Goal: Task Accomplishment & Management: Complete application form

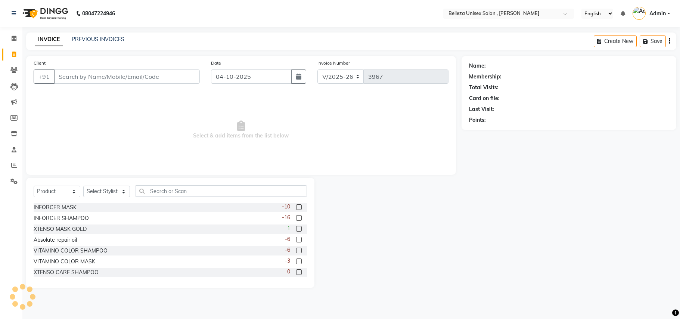
select select "4047"
select select "service"
click at [34, 186] on select "Select Service Product Membership Package Voucher Prepaid Gift Card" at bounding box center [57, 192] width 47 height 12
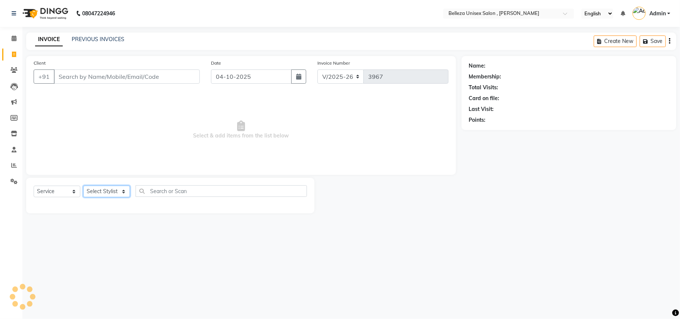
click at [111, 192] on select "Select Stylist [PERSON_NAME] Barsa Boss [PERSON_NAME] [PERSON_NAME] [PERSON_NAM…" at bounding box center [106, 192] width 47 height 12
select select "52990"
click at [83, 186] on select "Select Stylist [PERSON_NAME] Barsa Boss [PERSON_NAME] [PERSON_NAME] [PERSON_NAM…" at bounding box center [106, 192] width 47 height 12
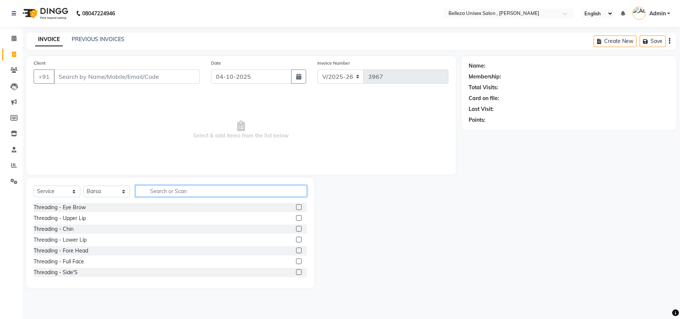
click at [162, 192] on input "text" at bounding box center [221, 191] width 171 height 12
type input "OIL"
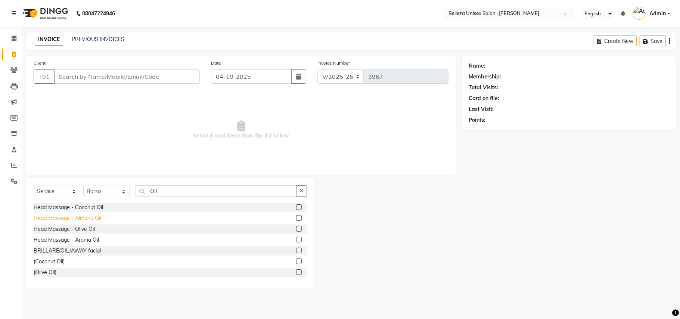
click at [62, 217] on div "Head Massage - Almond Oil" at bounding box center [68, 218] width 68 height 8
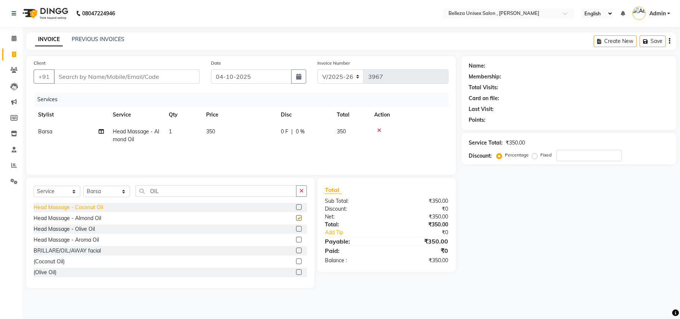
checkbox input "false"
click at [102, 193] on select "Select Stylist [PERSON_NAME] Barsa Boss [PERSON_NAME] [PERSON_NAME] [PERSON_NAM…" at bounding box center [106, 192] width 47 height 12
select select "52542"
click at [83, 186] on select "Select Stylist [PERSON_NAME] Barsa Boss [PERSON_NAME] [PERSON_NAME] [PERSON_NAM…" at bounding box center [106, 192] width 47 height 12
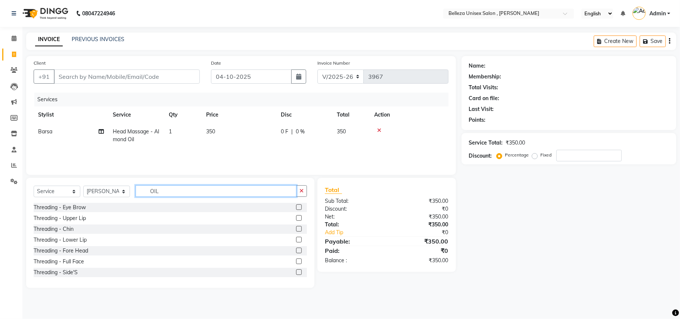
click at [182, 189] on input "OIL" at bounding box center [216, 191] width 161 height 12
type input "O"
drag, startPoint x: 93, startPoint y: 192, endPoint x: 93, endPoint y: 197, distance: 5.6
click at [93, 192] on select "Select Stylist [PERSON_NAME] Barsa Boss [PERSON_NAME] [PERSON_NAME] [PERSON_NAM…" at bounding box center [106, 192] width 47 height 12
select select "69275"
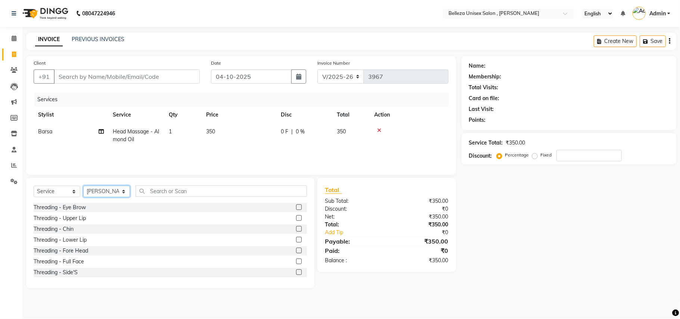
click at [83, 186] on select "Select Stylist [PERSON_NAME] Barsa Boss [PERSON_NAME] [PERSON_NAME] [PERSON_NAM…" at bounding box center [106, 192] width 47 height 12
click at [185, 190] on input "text" at bounding box center [221, 191] width 171 height 12
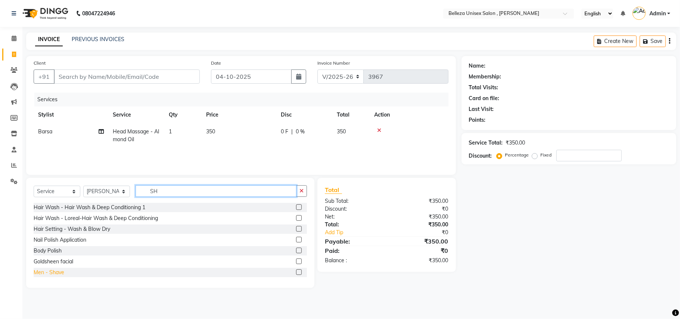
type input "SH"
click at [59, 273] on div "Men - Shave" at bounding box center [49, 273] width 31 height 8
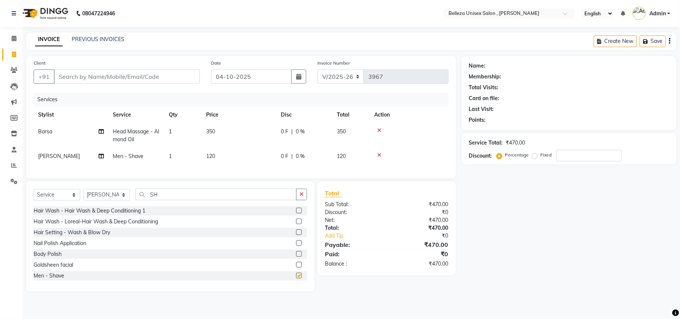
checkbox input "false"
click at [161, 200] on input "SH" at bounding box center [216, 195] width 161 height 12
click at [178, 77] on input "Client" at bounding box center [127, 76] width 146 height 14
type input "9"
type input "0"
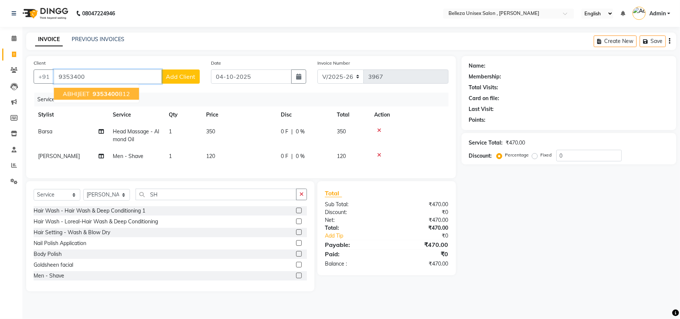
click at [128, 91] on ngb-highlight "9353400 812" at bounding box center [110, 93] width 39 height 7
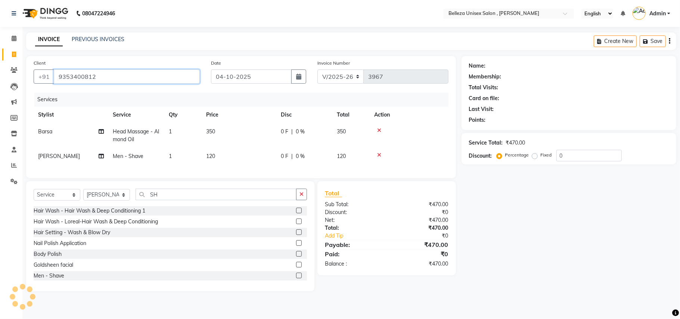
type input "9353400812"
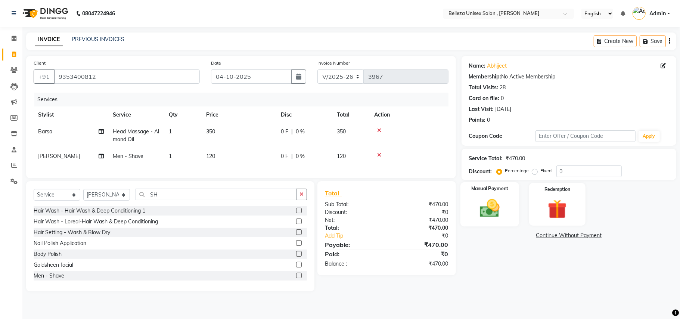
click at [492, 207] on img at bounding box center [490, 208] width 32 height 23
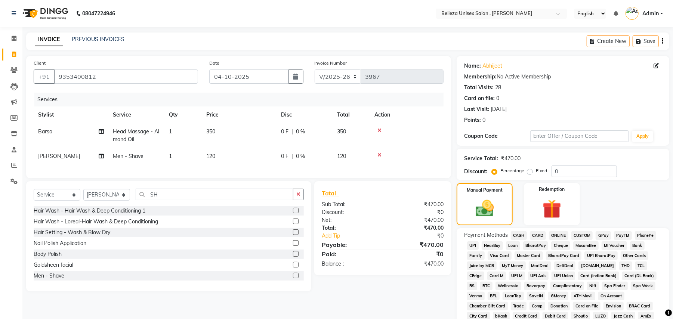
click at [474, 244] on span "UPI" at bounding box center [473, 245] width 12 height 9
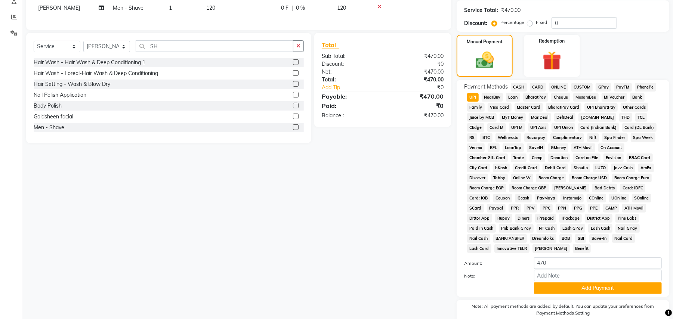
scroll to position [173, 0]
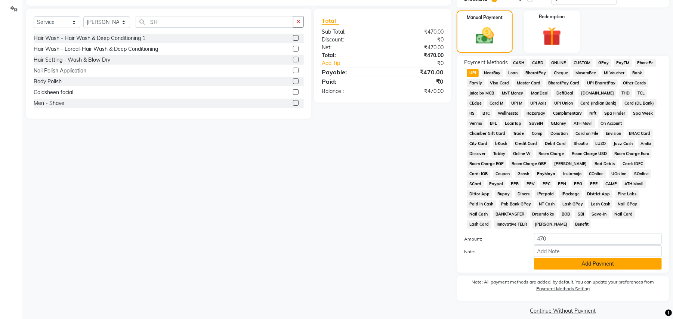
click at [563, 258] on button "Add Payment" at bounding box center [598, 264] width 128 height 12
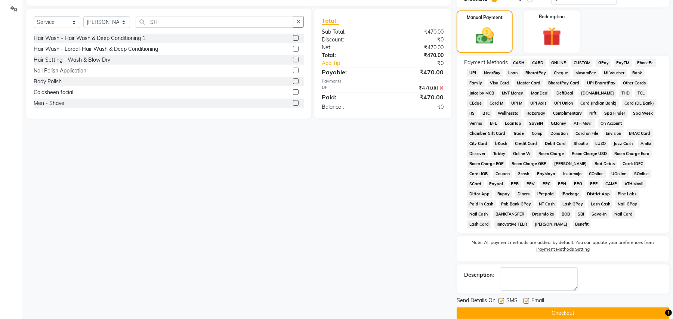
click at [577, 307] on button "Checkout" at bounding box center [562, 313] width 213 height 12
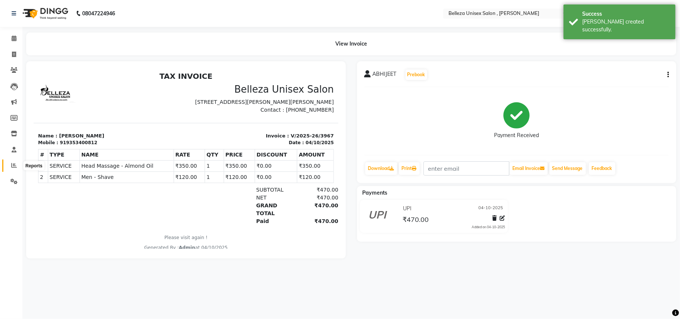
click at [13, 165] on icon at bounding box center [14, 165] width 6 height 6
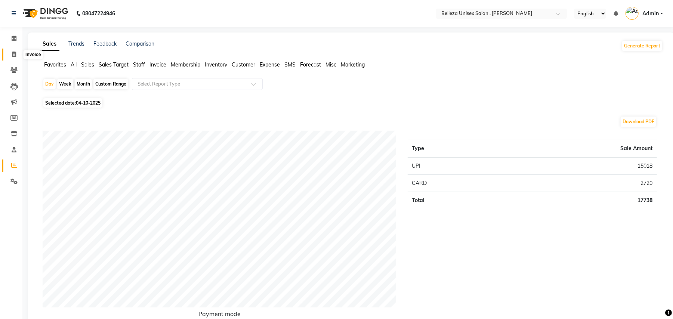
click at [16, 53] on span at bounding box center [13, 54] width 13 height 9
select select "service"
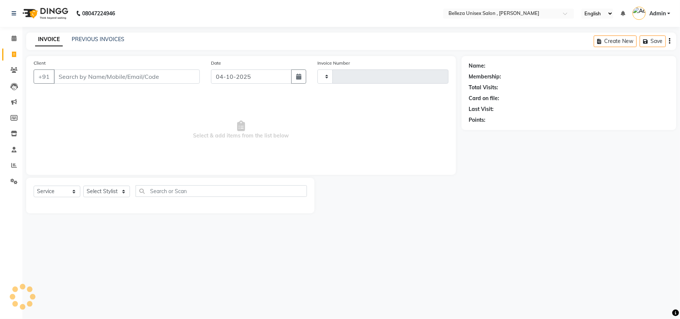
type input "3968"
select select "4047"
click at [109, 79] on input "Client" at bounding box center [127, 76] width 146 height 14
select select "product"
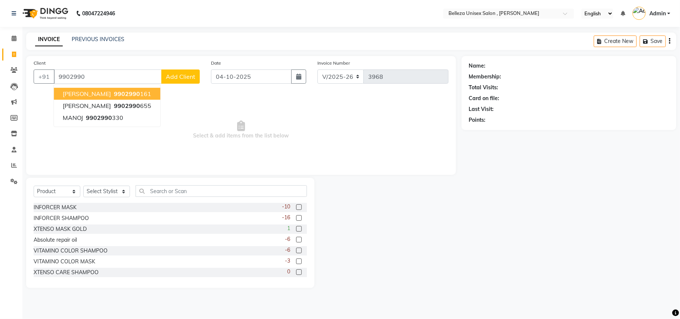
click at [92, 92] on span "[PERSON_NAME]" at bounding box center [87, 93] width 48 height 7
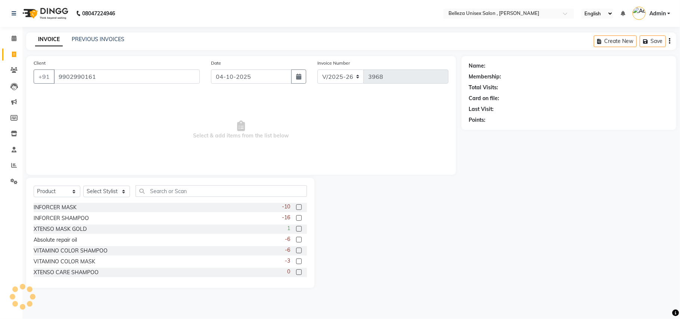
type input "9902990161"
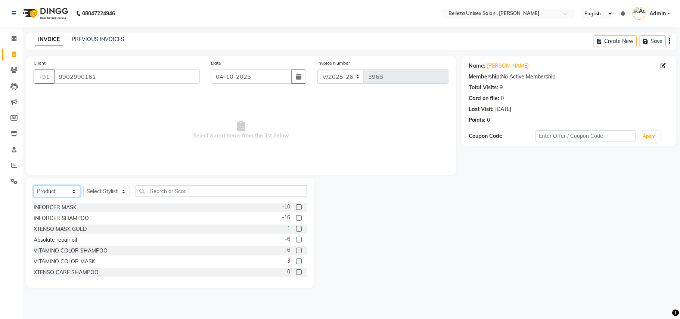
click at [58, 190] on select "Select Service Product Membership Package Voucher Prepaid Gift Card" at bounding box center [57, 192] width 47 height 12
select select "service"
click at [34, 186] on select "Select Service Product Membership Package Voucher Prepaid Gift Card" at bounding box center [57, 192] width 47 height 12
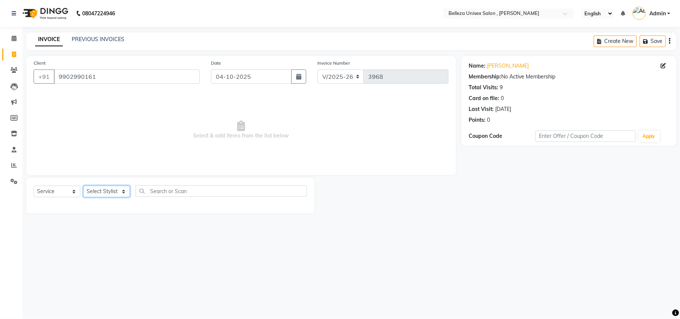
click at [99, 189] on select "Select Stylist [PERSON_NAME] Barsa Boss [PERSON_NAME] [PERSON_NAME] [PERSON_NAM…" at bounding box center [106, 192] width 47 height 12
select select "21517"
click at [83, 186] on select "Select Stylist [PERSON_NAME] Barsa Boss [PERSON_NAME] [PERSON_NAME] [PERSON_NAM…" at bounding box center [106, 192] width 47 height 12
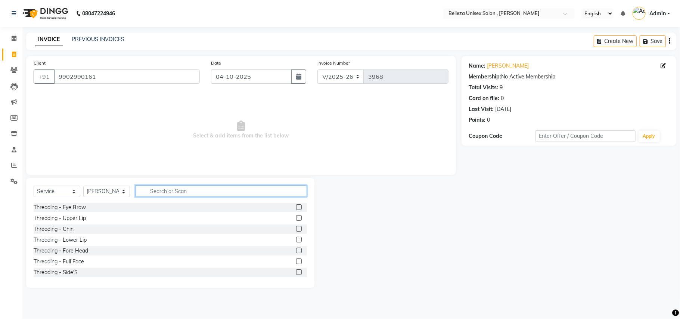
click at [161, 193] on input "text" at bounding box center [221, 191] width 171 height 12
type input "C"
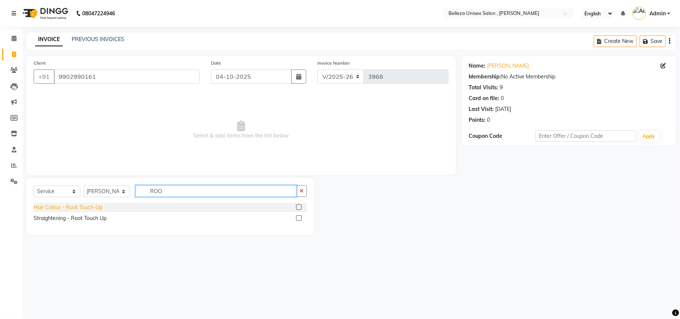
type input "ROO"
click at [90, 208] on div "Hair Colour - Root Touch-Up" at bounding box center [68, 208] width 69 height 8
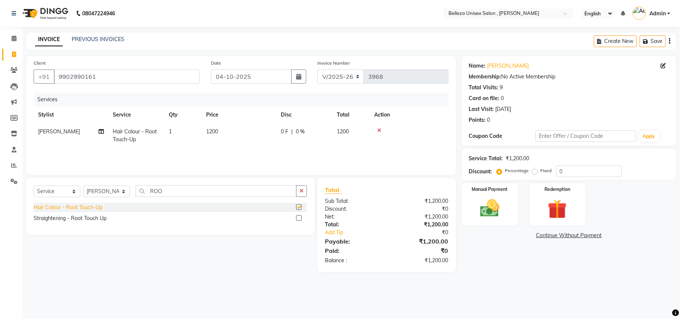
checkbox input "false"
click at [480, 204] on img at bounding box center [490, 208] width 32 height 23
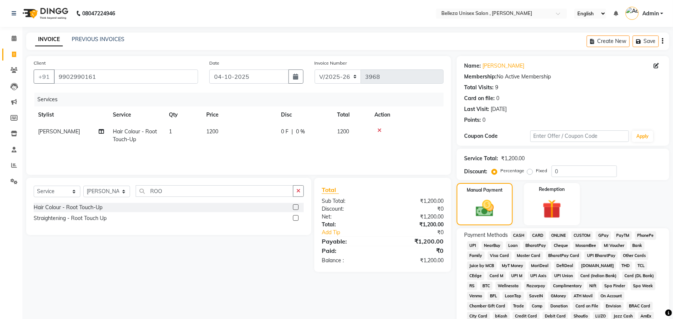
click at [474, 246] on span "UPI" at bounding box center [473, 245] width 12 height 9
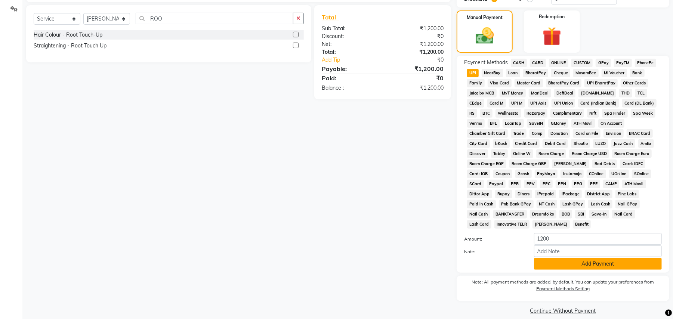
click at [542, 258] on button "Add Payment" at bounding box center [598, 264] width 128 height 12
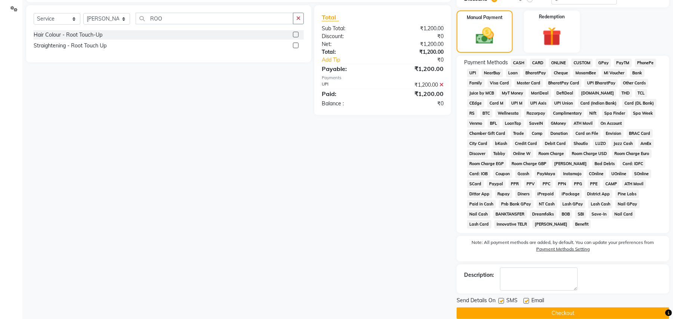
click at [572, 307] on button "Checkout" at bounding box center [562, 313] width 213 height 12
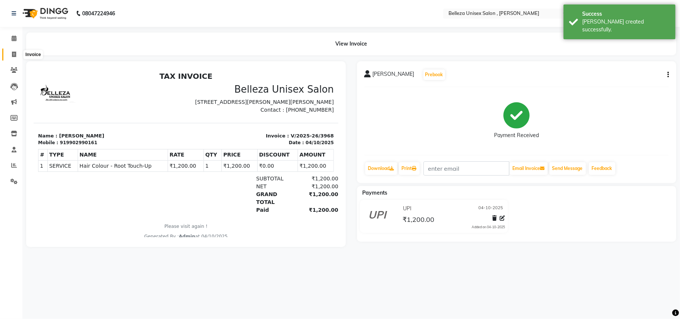
click at [16, 54] on icon at bounding box center [14, 55] width 4 height 6
select select "service"
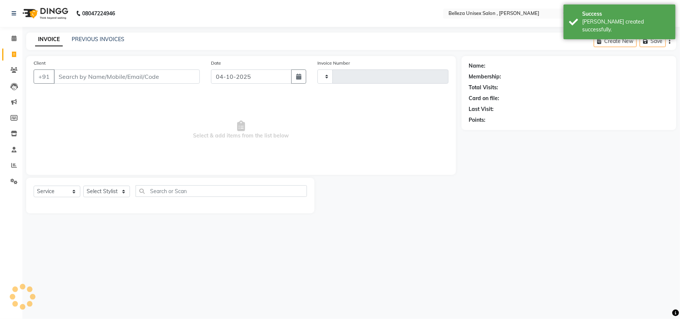
type input "3969"
select select "4047"
select select "product"
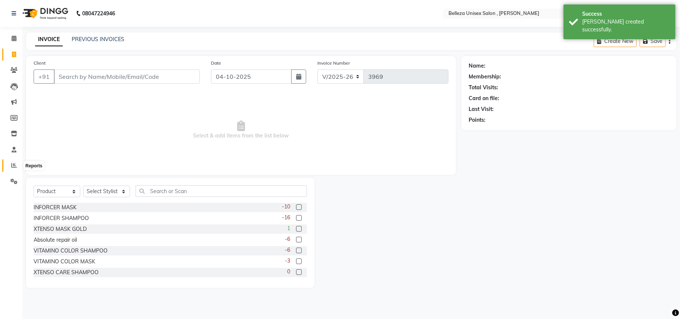
click at [14, 166] on icon at bounding box center [14, 165] width 6 height 6
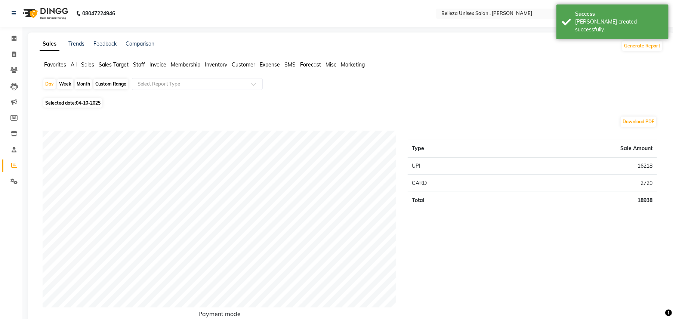
click at [143, 64] on span "Staff" at bounding box center [139, 64] width 12 height 7
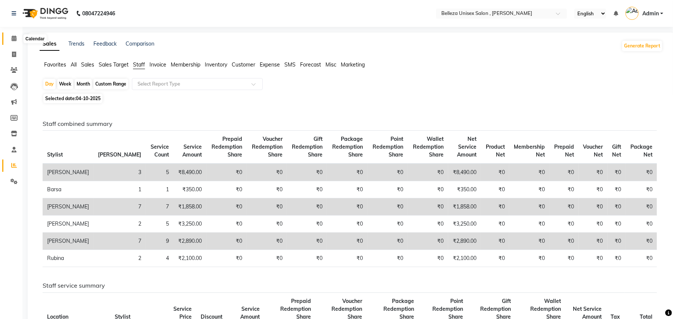
click at [12, 39] on icon at bounding box center [14, 38] width 5 height 6
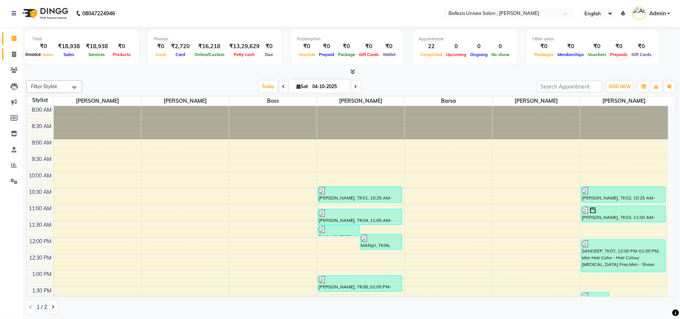
click at [15, 54] on icon at bounding box center [14, 55] width 4 height 6
select select "service"
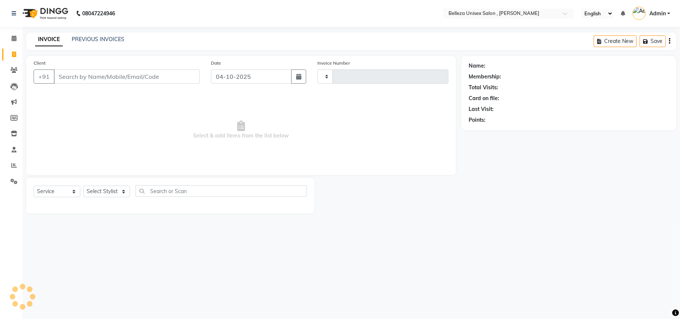
type input "3969"
select select "4047"
select select "product"
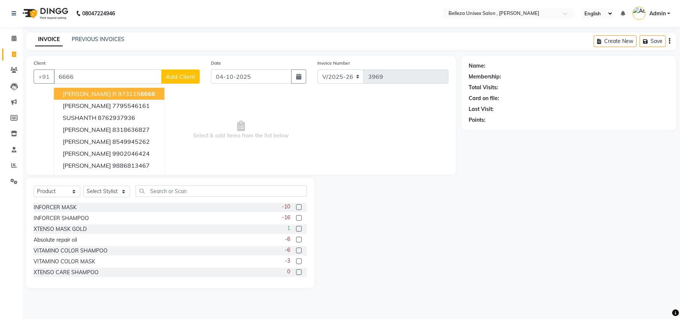
click at [78, 93] on span "[PERSON_NAME] R" at bounding box center [90, 93] width 54 height 7
type input "9731156666"
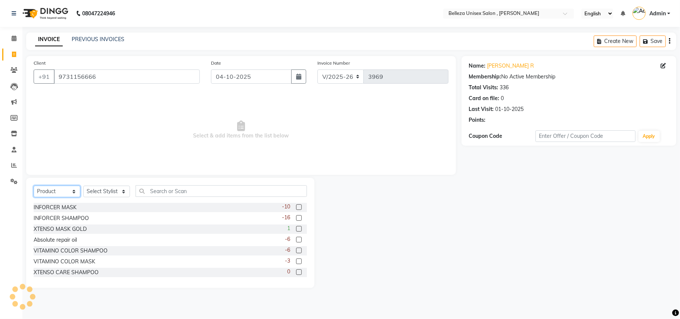
drag, startPoint x: 71, startPoint y: 192, endPoint x: 69, endPoint y: 196, distance: 4.7
click at [70, 195] on select "Select Service Product Membership Package Voucher Prepaid Gift Card" at bounding box center [57, 192] width 47 height 12
select select "service"
click at [34, 186] on select "Select Service Product Membership Package Voucher Prepaid Gift Card" at bounding box center [57, 192] width 47 height 12
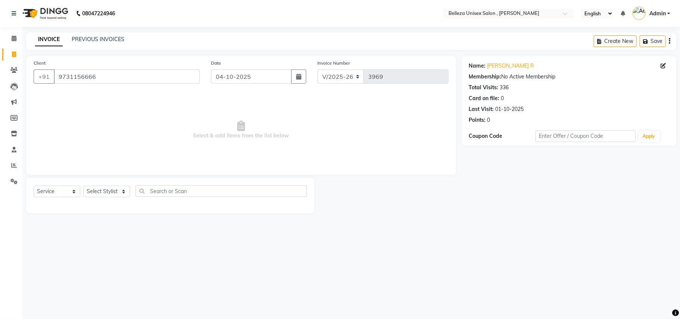
drag, startPoint x: 105, startPoint y: 199, endPoint x: 108, endPoint y: 195, distance: 5.0
click at [108, 195] on div "Select Service Product Membership Package Voucher Prepaid Gift Card Select Styl…" at bounding box center [170, 194] width 273 height 18
click at [108, 195] on select "Select Stylist [PERSON_NAME] Barsa Boss [PERSON_NAME] [PERSON_NAME] [PERSON_NAM…" at bounding box center [106, 192] width 47 height 12
select select "74848"
click at [83, 186] on select "Select Stylist [PERSON_NAME] Barsa Boss [PERSON_NAME] [PERSON_NAME] [PERSON_NAM…" at bounding box center [106, 192] width 47 height 12
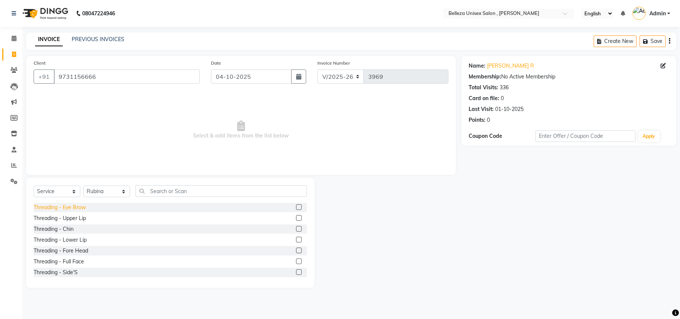
click at [66, 207] on div "Threading - Eye Brow" at bounding box center [60, 208] width 52 height 8
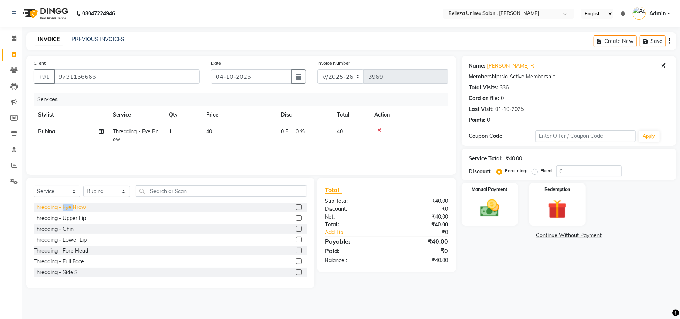
click at [66, 207] on div "Threading - Eye Brow" at bounding box center [60, 208] width 52 height 8
checkbox input "false"
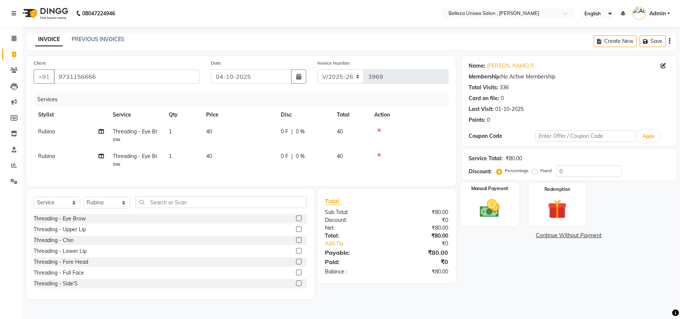
drag, startPoint x: 472, startPoint y: 206, endPoint x: 492, endPoint y: 216, distance: 21.7
click at [474, 207] on div "Manual Payment" at bounding box center [490, 204] width 59 height 44
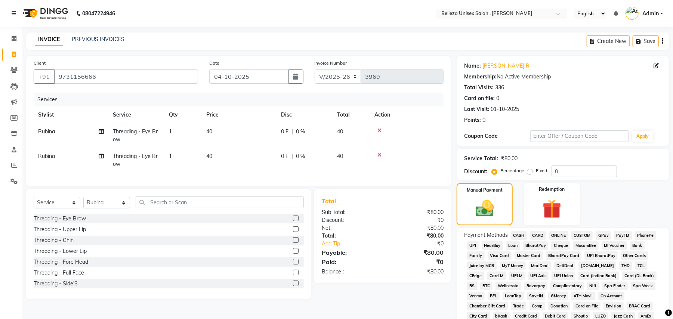
click at [517, 235] on span "CASH" at bounding box center [519, 235] width 16 height 9
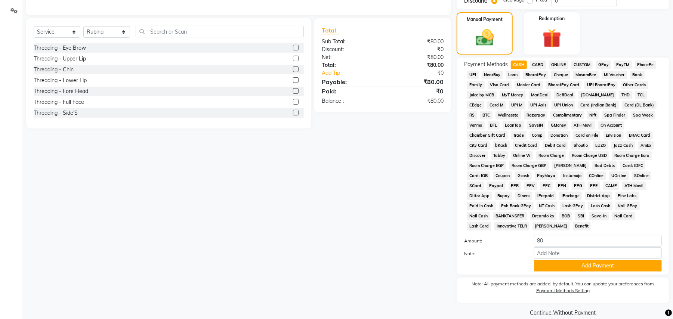
scroll to position [173, 0]
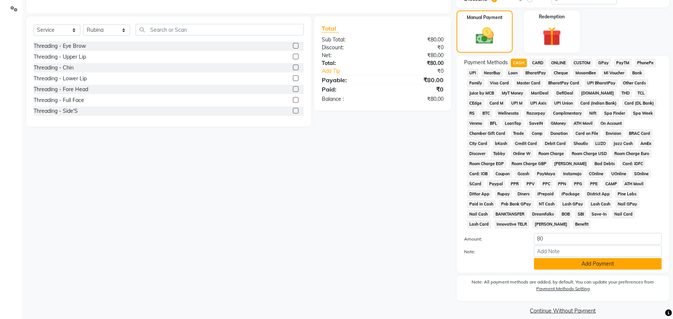
click at [572, 258] on button "Add Payment" at bounding box center [598, 264] width 128 height 12
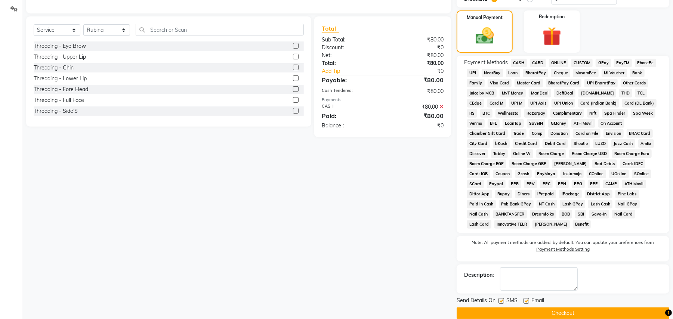
click at [558, 307] on button "Checkout" at bounding box center [562, 313] width 213 height 12
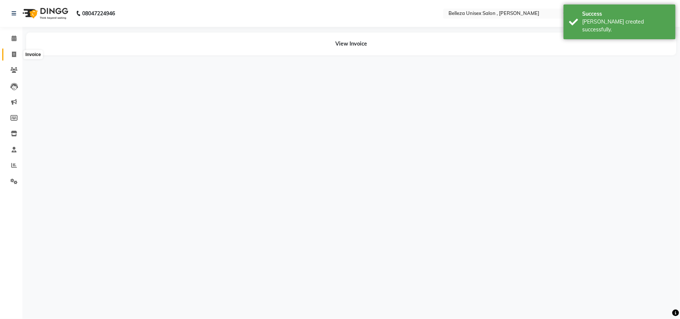
click at [16, 54] on icon at bounding box center [14, 55] width 4 height 6
select select "service"
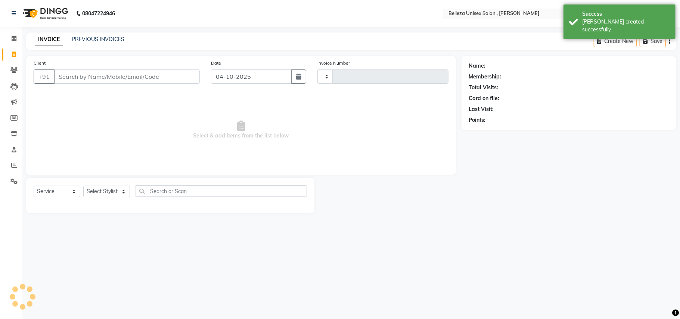
type input "3970"
select select "4047"
drag, startPoint x: 103, startPoint y: 75, endPoint x: 89, endPoint y: 63, distance: 18.8
click at [96, 71] on input "Client" at bounding box center [127, 76] width 146 height 14
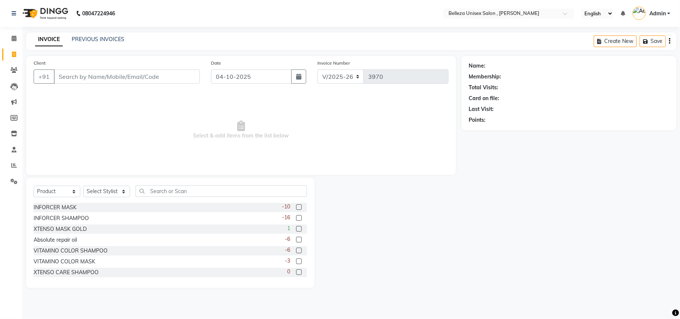
click at [87, 61] on div "Client +91" at bounding box center [116, 74] width 177 height 31
click at [60, 190] on select "Select Service Product Membership Package Voucher Prepaid Gift Card" at bounding box center [57, 192] width 47 height 12
select select "service"
click at [34, 186] on select "Select Service Product Membership Package Voucher Prepaid Gift Card" at bounding box center [57, 192] width 47 height 12
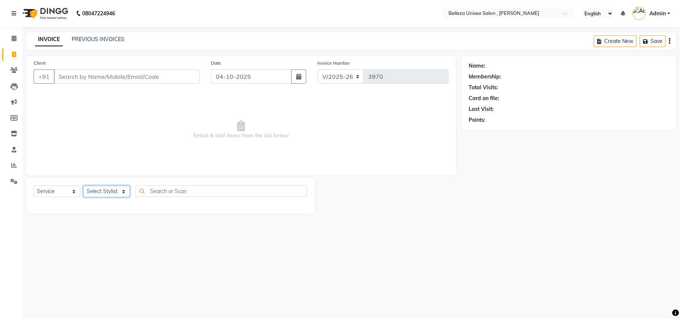
click at [107, 188] on select "Select Stylist [PERSON_NAME] Barsa Boss [PERSON_NAME] [PERSON_NAME] [PERSON_NAM…" at bounding box center [106, 192] width 47 height 12
select select "21517"
click at [83, 186] on select "Select Stylist [PERSON_NAME] Barsa Boss [PERSON_NAME] [PERSON_NAME] [PERSON_NAM…" at bounding box center [106, 192] width 47 height 12
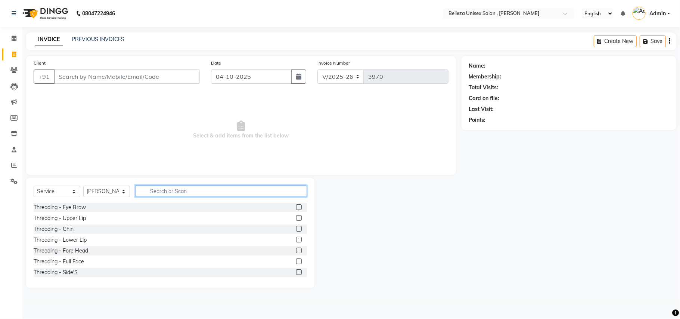
click at [175, 192] on input "text" at bounding box center [221, 191] width 171 height 12
type input "CUT"
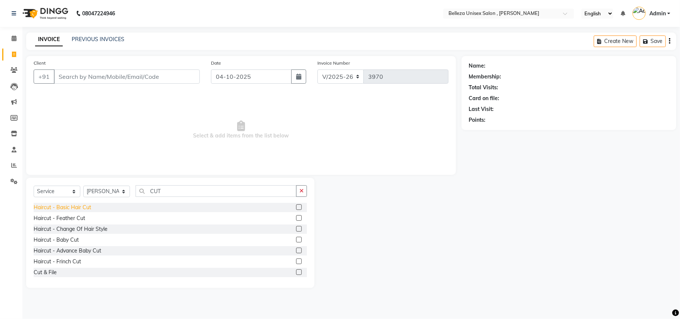
click at [84, 205] on div "Haircut - Basic Hair Cut" at bounding box center [63, 208] width 58 height 8
checkbox input "false"
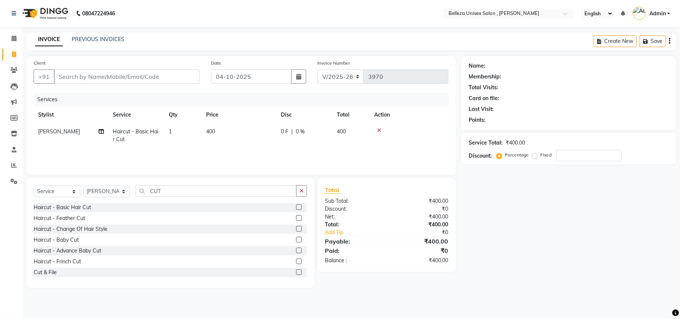
click at [208, 130] on span "400" at bounding box center [210, 131] width 9 height 7
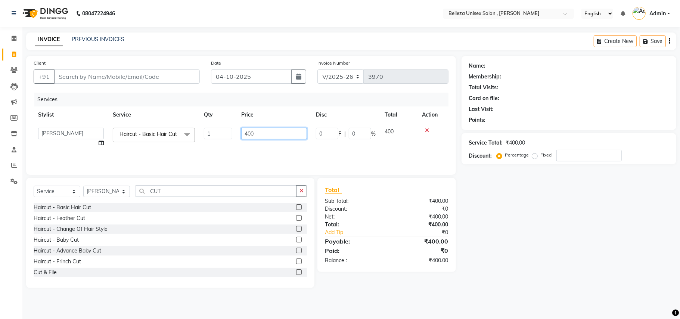
click at [245, 131] on input "400" at bounding box center [274, 134] width 66 height 12
click at [247, 131] on input "400" at bounding box center [274, 134] width 66 height 12
type input "500"
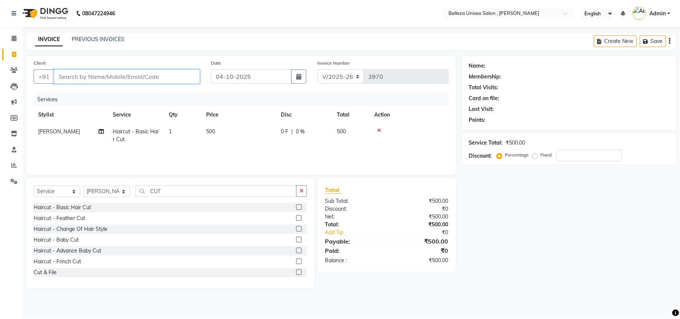
click at [147, 78] on input "Client" at bounding box center [127, 76] width 146 height 14
click at [105, 190] on select "Select Stylist [PERSON_NAME] Barsa Boss [PERSON_NAME] [PERSON_NAME] [PERSON_NAM…" at bounding box center [106, 192] width 47 height 12
select select "52990"
click at [83, 186] on select "Select Stylist [PERSON_NAME] Barsa Boss [PERSON_NAME] [PERSON_NAME] [PERSON_NAM…" at bounding box center [106, 192] width 47 height 12
click at [74, 209] on div "Threading - Eye Brow" at bounding box center [60, 208] width 52 height 8
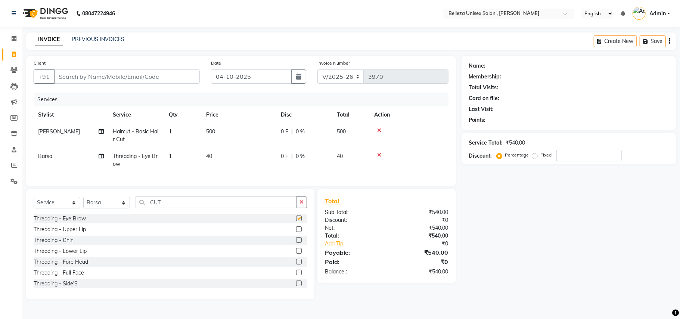
checkbox input "false"
click at [170, 208] on input "CUT" at bounding box center [216, 202] width 161 height 12
type input "C"
click at [129, 75] on input "Client" at bounding box center [127, 76] width 146 height 14
type input "9"
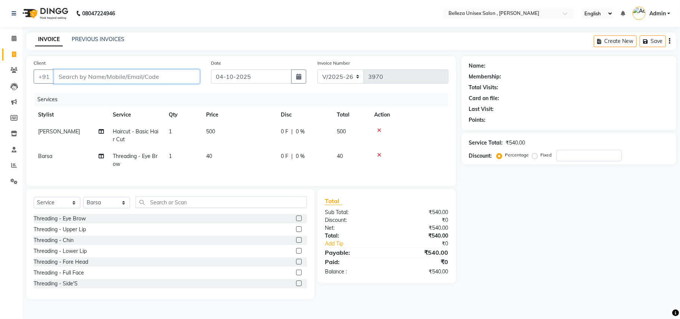
type input "0"
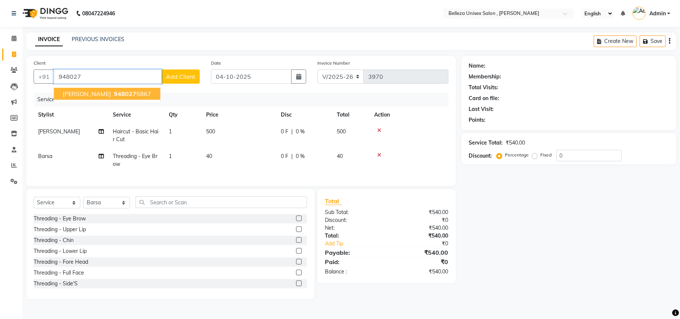
click at [86, 94] on span "[PERSON_NAME]" at bounding box center [87, 93] width 48 height 7
type input "9480275867"
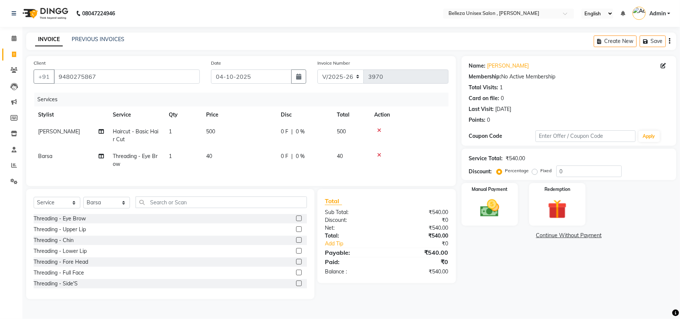
click at [381, 153] on icon at bounding box center [379, 154] width 4 height 5
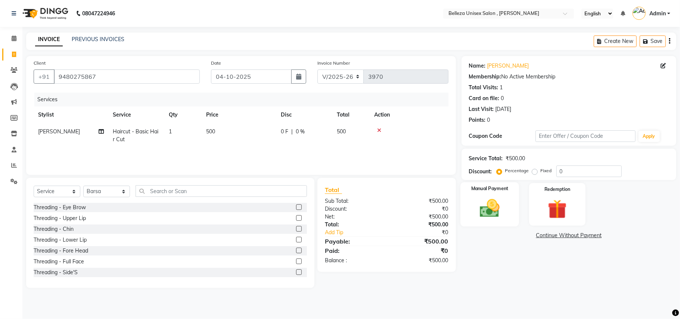
click at [484, 203] on img at bounding box center [490, 208] width 32 height 23
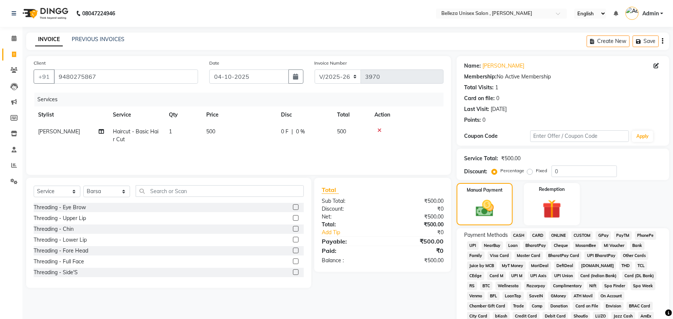
click at [521, 238] on span "CASH" at bounding box center [519, 235] width 16 height 9
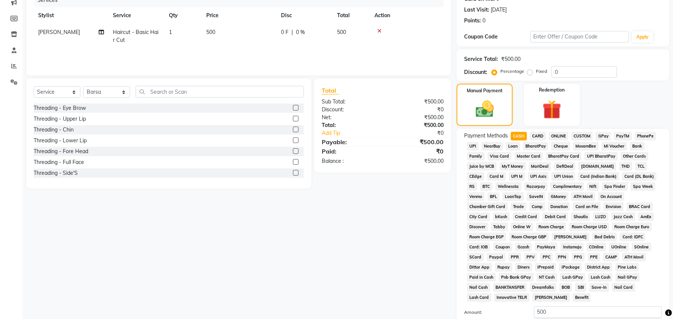
scroll to position [173, 0]
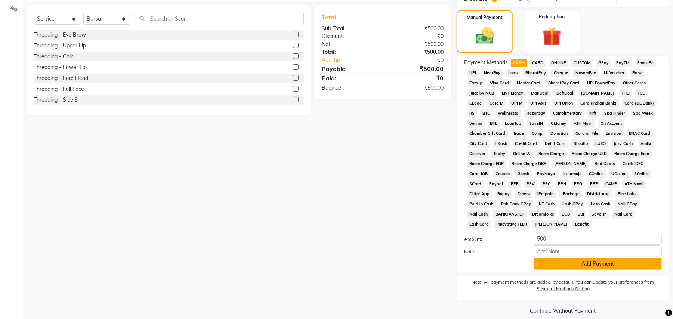
click at [567, 258] on button "Add Payment" at bounding box center [598, 264] width 128 height 12
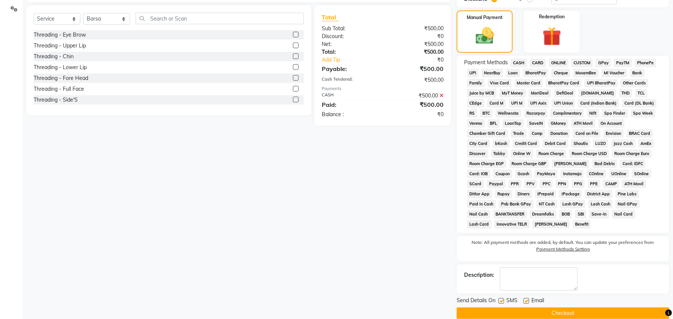
click at [540, 307] on button "Checkout" at bounding box center [562, 313] width 213 height 12
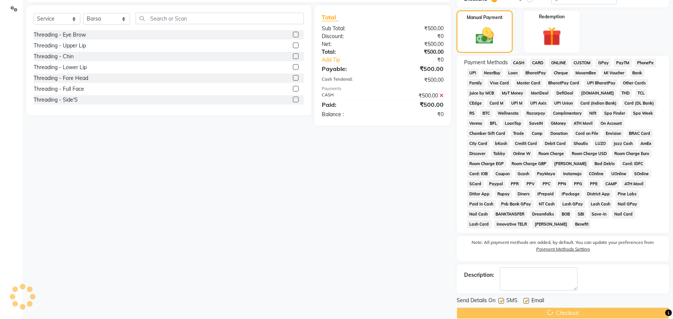
scroll to position [170, 0]
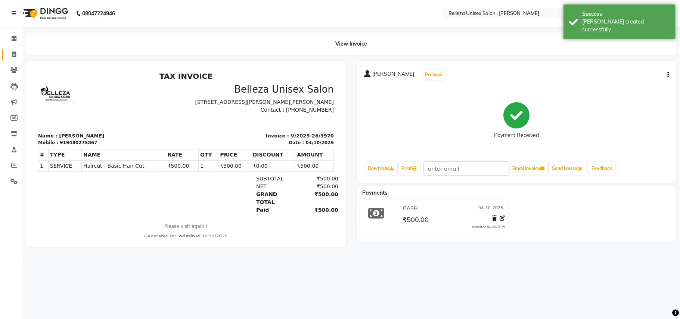
click at [14, 49] on link "Invoice" at bounding box center [11, 55] width 18 height 12
select select "service"
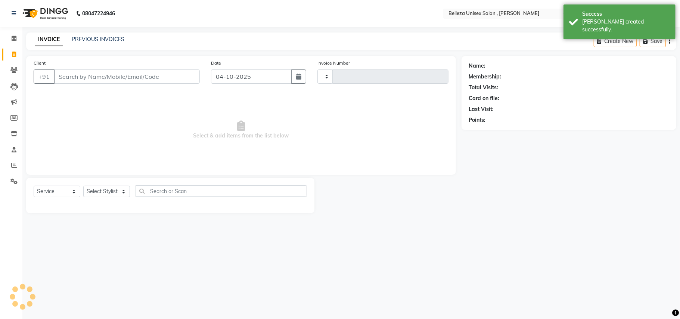
type input "3971"
select select "4047"
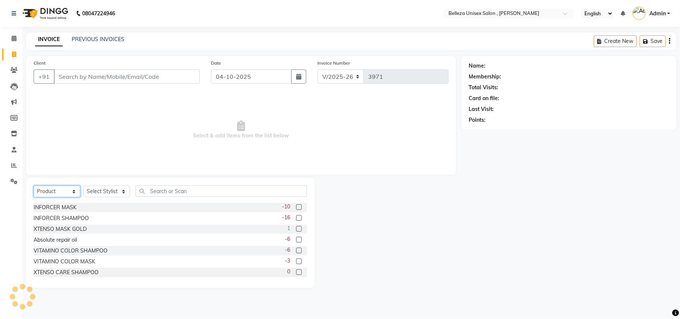
click at [65, 186] on select "Select Service Product Membership Package Voucher Prepaid Gift Card" at bounding box center [57, 192] width 47 height 12
select select "service"
click at [34, 186] on select "Select Service Product Membership Package Voucher Prepaid Gift Card" at bounding box center [57, 192] width 47 height 12
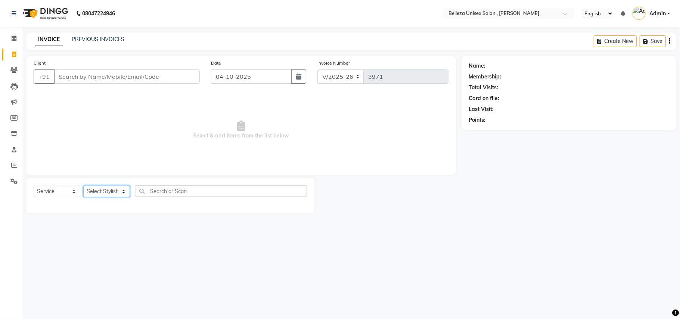
click at [107, 188] on select "Select Stylist [PERSON_NAME] Barsa Boss [PERSON_NAME] [PERSON_NAME] [PERSON_NAM…" at bounding box center [106, 192] width 47 height 12
select select "52542"
click at [83, 186] on select "Select Stylist [PERSON_NAME] Barsa Boss [PERSON_NAME] [PERSON_NAME] [PERSON_NAM…" at bounding box center [106, 192] width 47 height 12
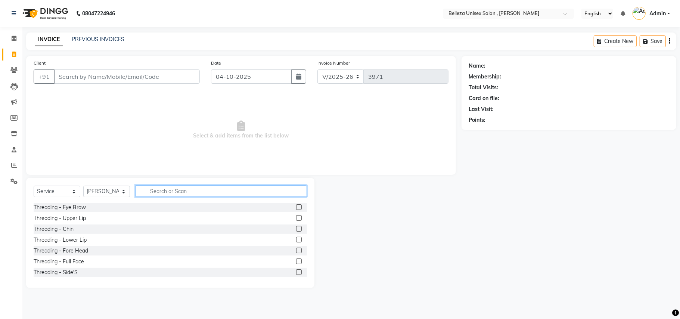
drag, startPoint x: 169, startPoint y: 193, endPoint x: 173, endPoint y: 196, distance: 4.9
click at [171, 194] on input "text" at bounding box center [221, 191] width 171 height 12
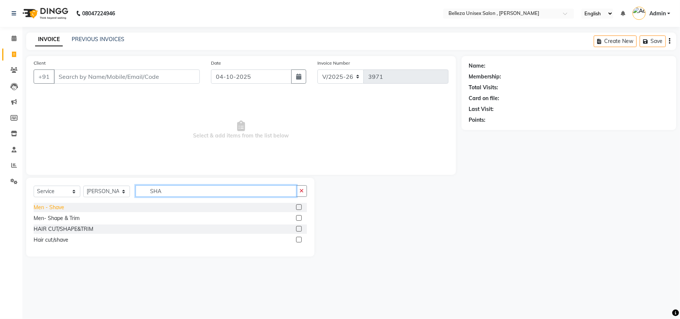
type input "SHA"
click at [53, 208] on div "Men - Shave" at bounding box center [49, 208] width 31 height 8
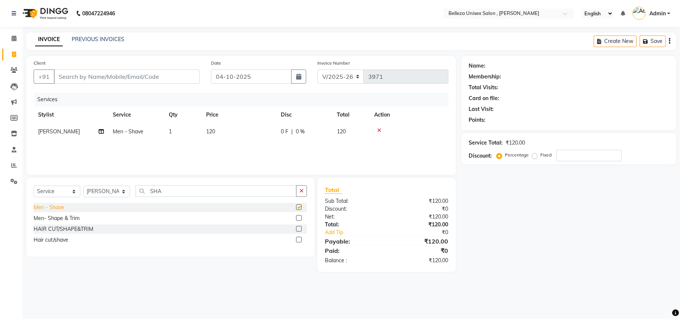
checkbox input "false"
click at [108, 192] on select "Select Stylist [PERSON_NAME] Barsa Boss [PERSON_NAME] [PERSON_NAME] [PERSON_NAM…" at bounding box center [106, 192] width 47 height 12
select select "74848"
click at [83, 186] on select "Select Stylist [PERSON_NAME] Barsa Boss [PERSON_NAME] [PERSON_NAME] [PERSON_NAM…" at bounding box center [106, 192] width 47 height 12
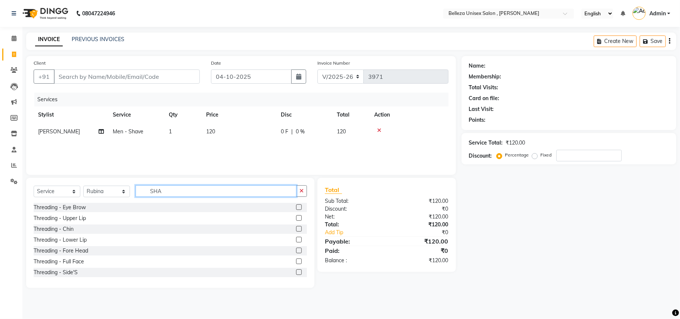
click at [178, 186] on input "SHA" at bounding box center [216, 191] width 161 height 12
type input "S"
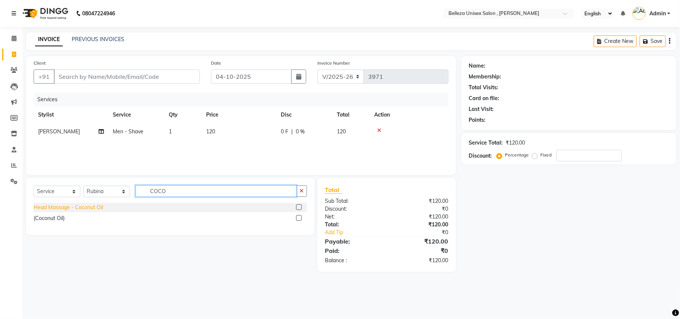
type input "COCO"
click at [81, 208] on div "Head Massage - Coconut Oil" at bounding box center [68, 208] width 69 height 8
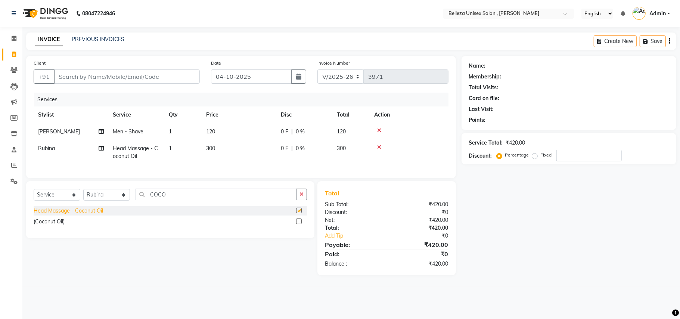
checkbox input "false"
click at [120, 80] on input "Client" at bounding box center [127, 76] width 146 height 14
type input "9"
type input "0"
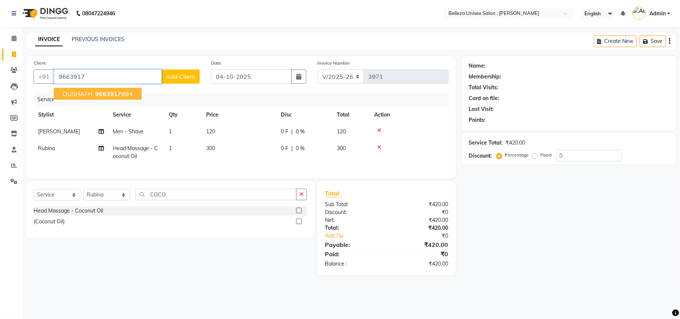
click at [92, 97] on span "DUSHATH" at bounding box center [78, 93] width 30 height 7
type input "9663917884"
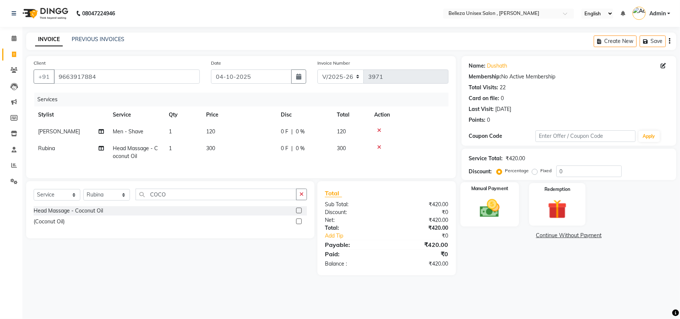
click at [477, 197] on img at bounding box center [490, 208] width 32 height 23
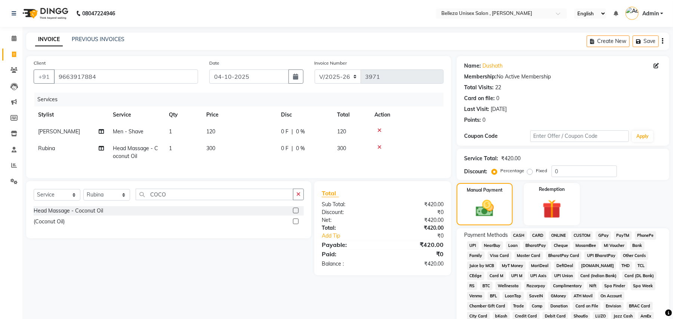
click at [474, 245] on span "UPI" at bounding box center [473, 245] width 12 height 9
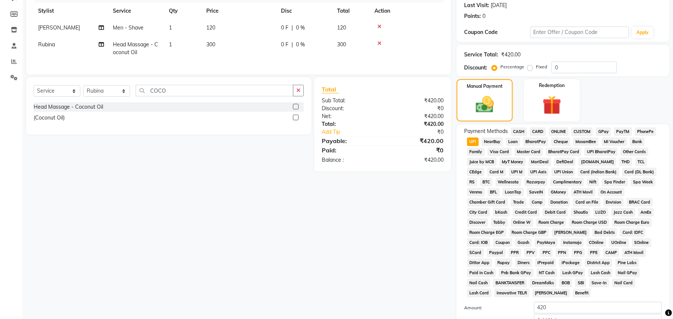
scroll to position [173, 0]
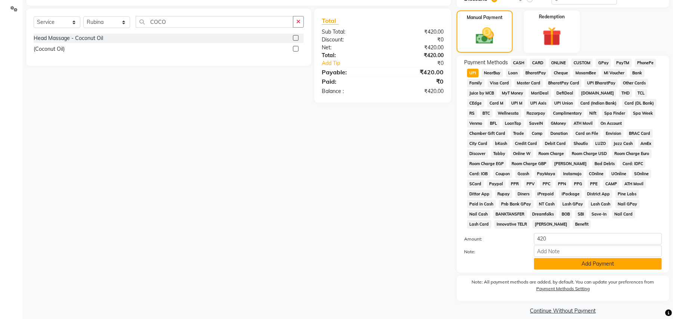
click at [557, 258] on button "Add Payment" at bounding box center [598, 264] width 128 height 12
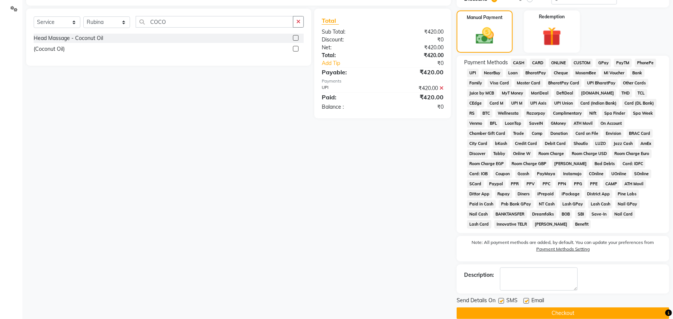
click at [553, 307] on button "Checkout" at bounding box center [562, 313] width 213 height 12
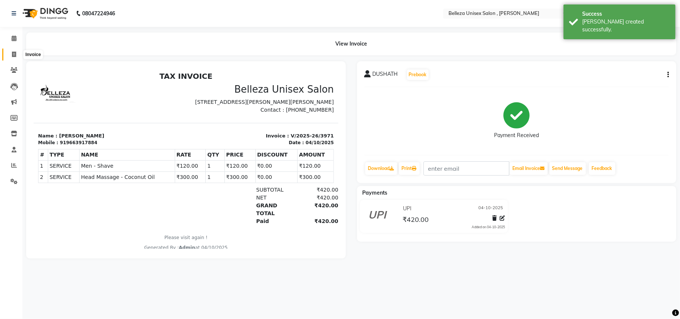
click at [12, 53] on icon at bounding box center [14, 55] width 4 height 6
select select "service"
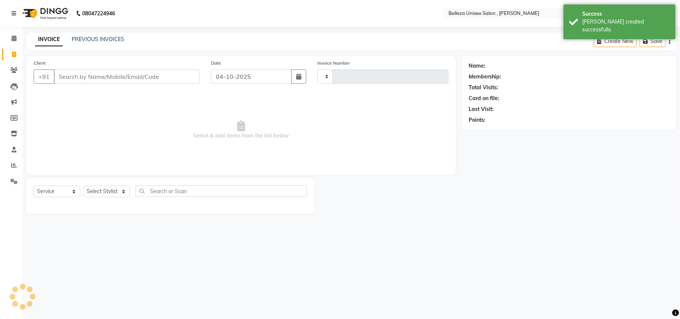
type input "3972"
select select "4047"
select select "product"
